Goal: Task Accomplishment & Management: Manage account settings

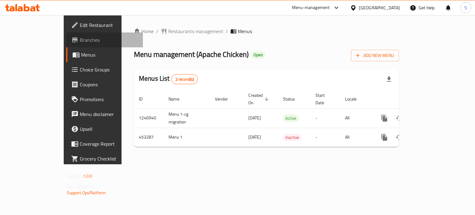
click at [80, 42] on span "Branches" at bounding box center [109, 39] width 59 height 7
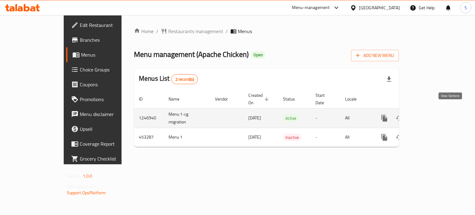
click at [433, 115] on icon "enhanced table" at bounding box center [429, 118] width 7 height 7
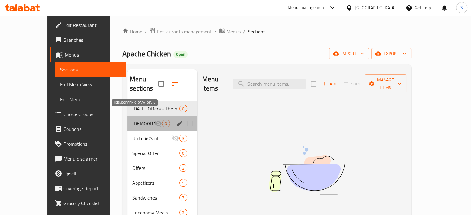
click at [134, 120] on span "Iftar Offers" at bounding box center [143, 123] width 22 height 7
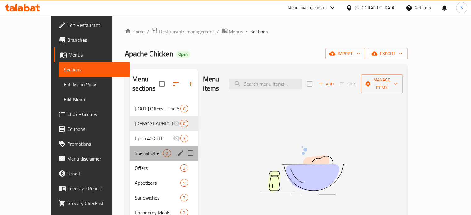
click at [130, 146] on div "Special Offer 0" at bounding box center [164, 153] width 68 height 15
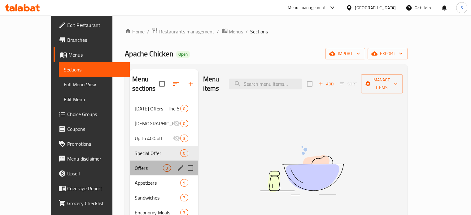
click at [130, 161] on div "Offers 3" at bounding box center [164, 168] width 68 height 15
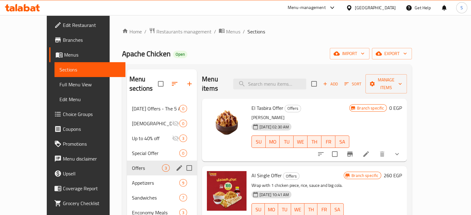
scroll to position [43, 0]
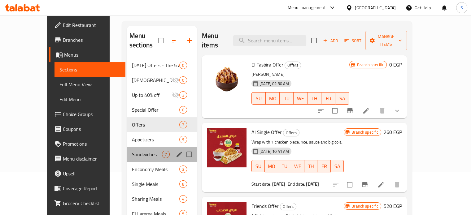
click at [128, 152] on div "Sandwiches 7" at bounding box center [162, 154] width 70 height 15
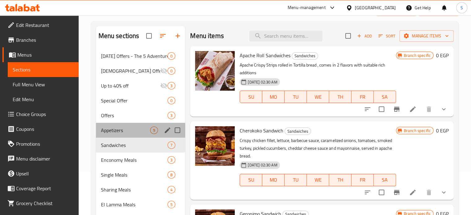
click at [134, 126] on div "Appetizers 9" at bounding box center [140, 130] width 89 height 15
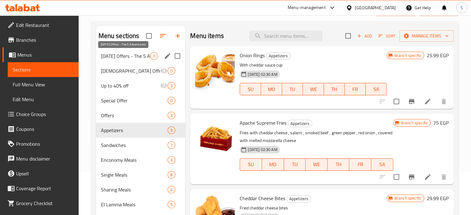
click at [132, 59] on span "Ramadan Offers - The 5 Adventurers" at bounding box center [126, 55] width 50 height 7
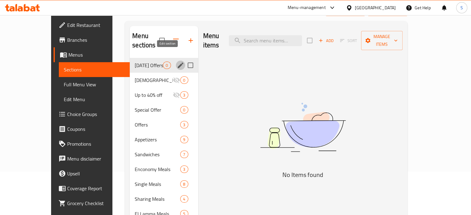
click at [177, 62] on icon "edit" at bounding box center [180, 65] width 7 height 7
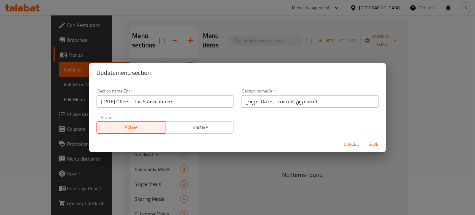
click at [192, 135] on div "Status Active Inactive" at bounding box center [165, 124] width 145 height 26
click at [200, 130] on span "Inactive" at bounding box center [200, 127] width 64 height 9
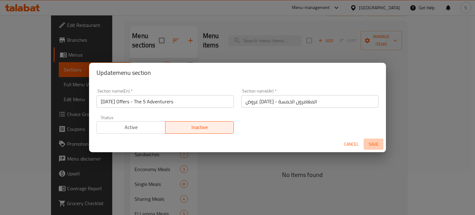
click at [375, 145] on span "Save" at bounding box center [373, 145] width 15 height 8
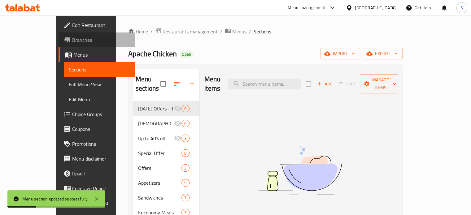
click at [72, 41] on span "Branches" at bounding box center [101, 39] width 58 height 7
